Goal: Find contact information: Find contact information

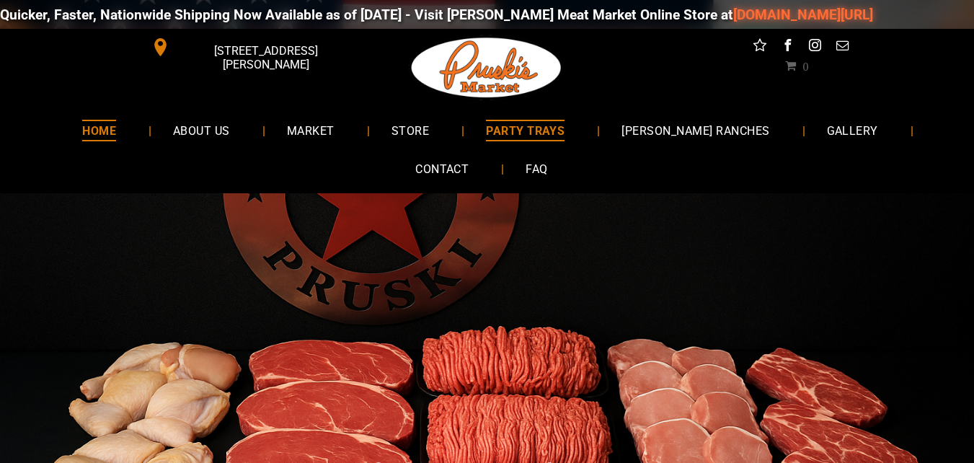
click at [516, 143] on link "PARTY TRAYS" at bounding box center [525, 130] width 122 height 38
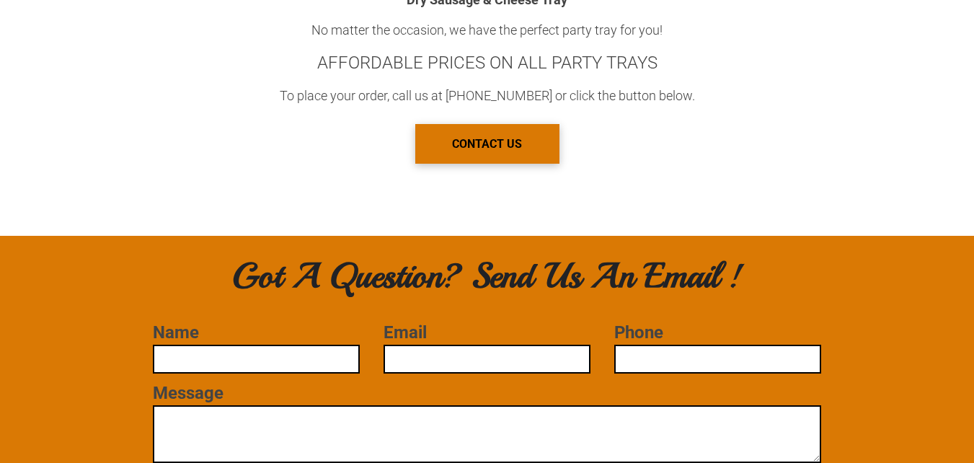
scroll to position [1225, 0]
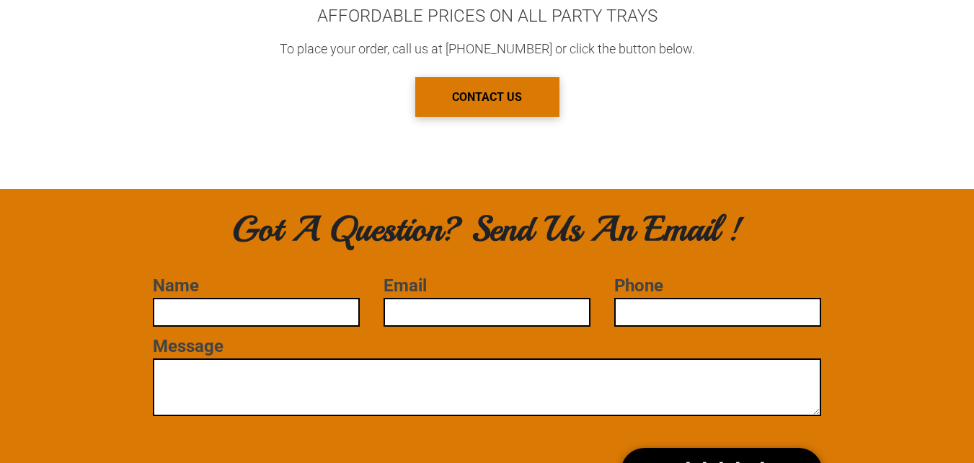
click at [459, 337] on label "Message" at bounding box center [486, 346] width 667 height 20
click at [459, 358] on textarea "Message" at bounding box center [486, 387] width 667 height 58
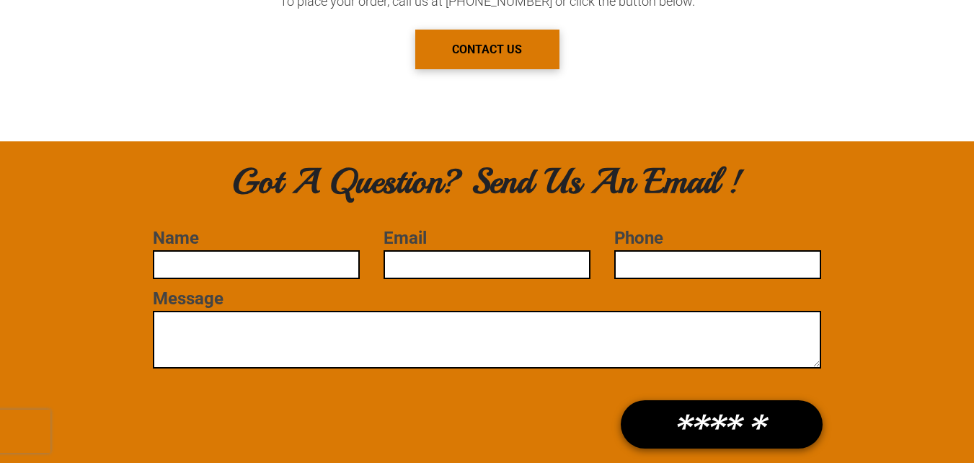
scroll to position [1297, 0]
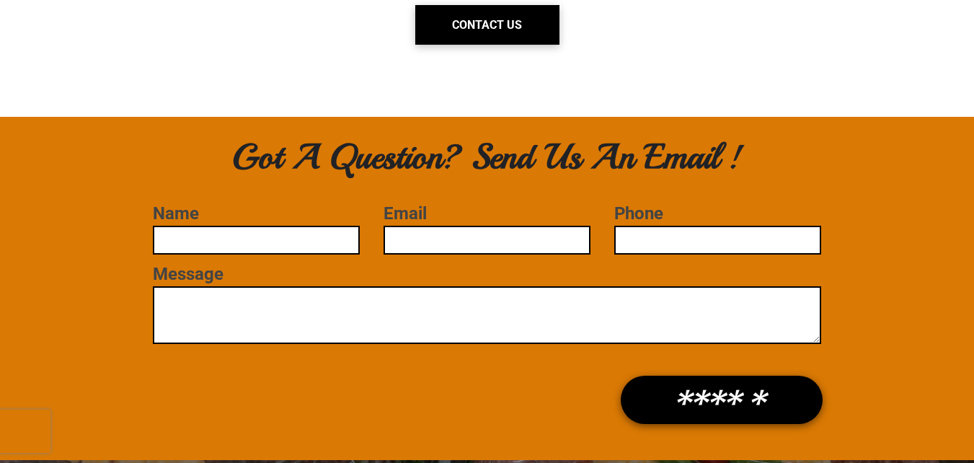
click at [504, 24] on span "CONTACT US" at bounding box center [487, 24] width 70 height 37
